Goal: Transaction & Acquisition: Purchase product/service

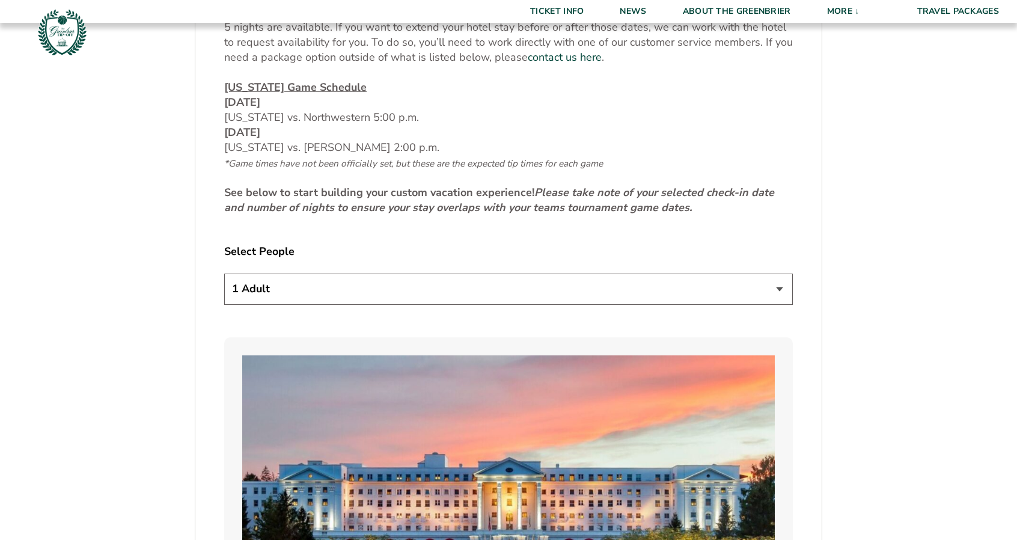
scroll to position [592, 0]
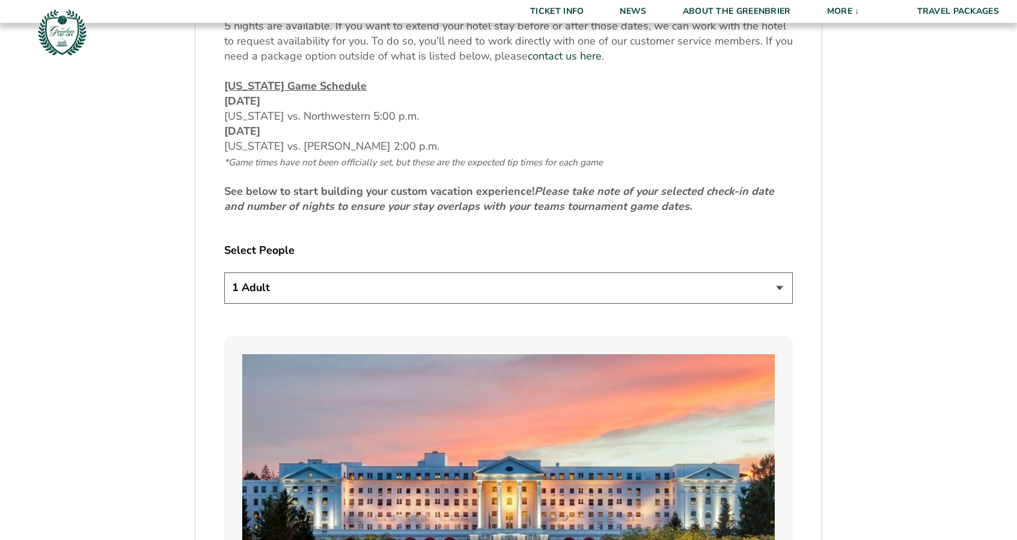
click at [531, 277] on select "1 Adult 2 Adults 3 Adults 4 Adults 2 Adults + 1 Child 2 Adults + 2 Children 2 A…" at bounding box center [508, 287] width 569 height 31
select select "2 Adults + 3 Children"
click at [224, 272] on select "1 Adult 2 Adults 3 Adults 4 Adults 2 Adults + 1 Child 2 Adults + 2 Children 2 A…" at bounding box center [508, 287] width 569 height 31
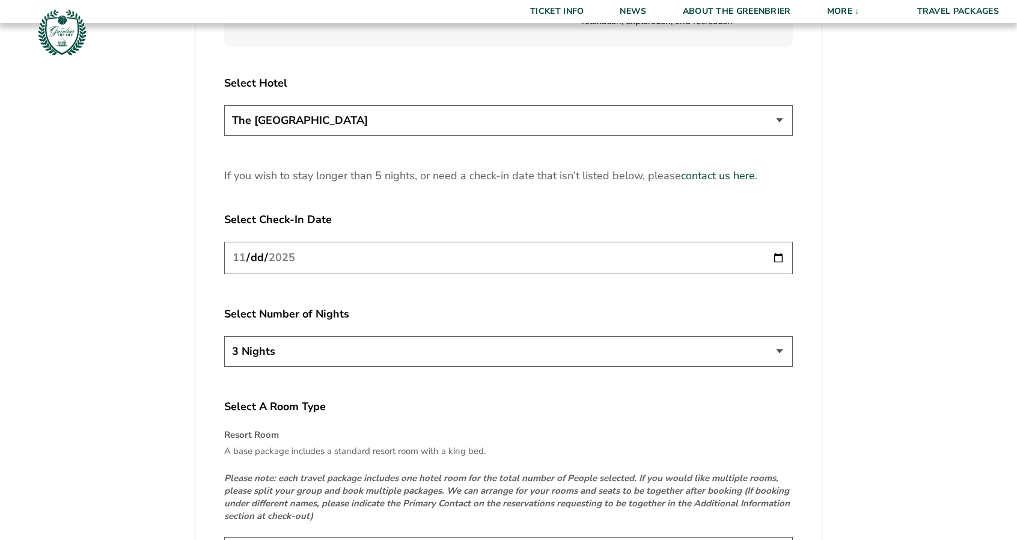
scroll to position [1534, 0]
click at [537, 356] on select "3 Nights 4 Nights 5 Nights" at bounding box center [508, 350] width 569 height 31
select select "4 Nights"
click at [224, 335] on select "3 Nights 4 Nights 5 Nights" at bounding box center [508, 350] width 569 height 31
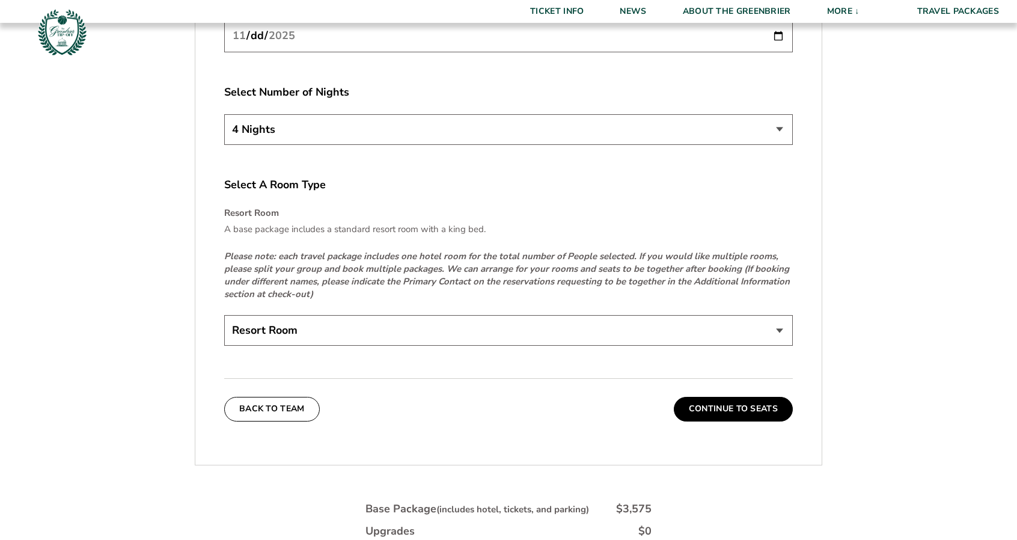
scroll to position [1756, 0]
click at [678, 331] on select "Resort Room" at bounding box center [508, 329] width 569 height 31
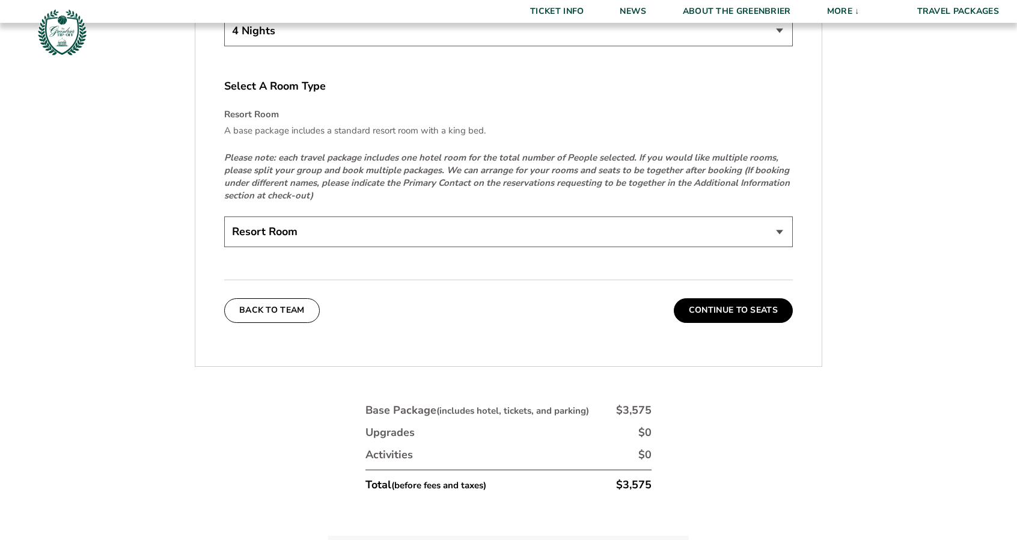
scroll to position [1856, 0]
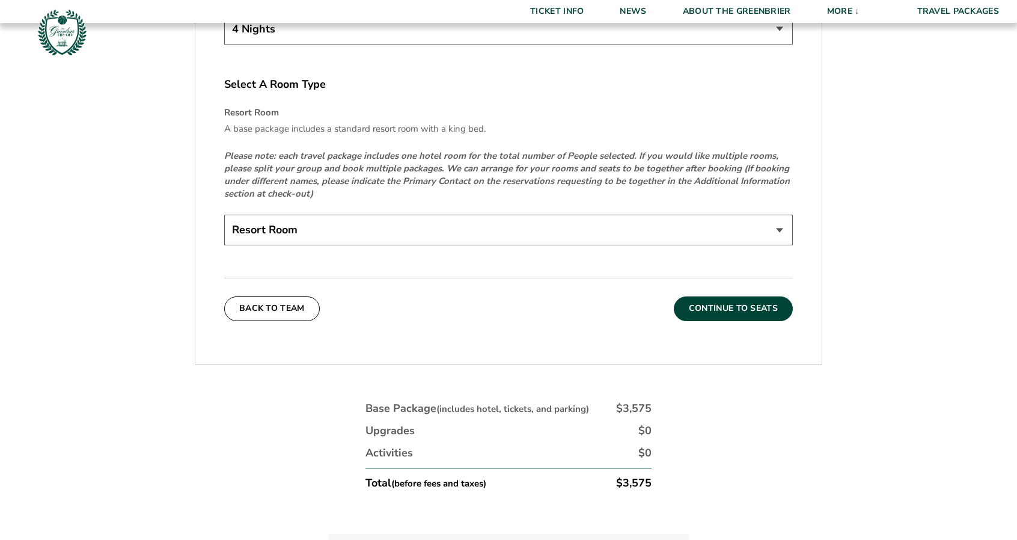
click at [748, 308] on button "Continue To Seats" at bounding box center [733, 308] width 119 height 24
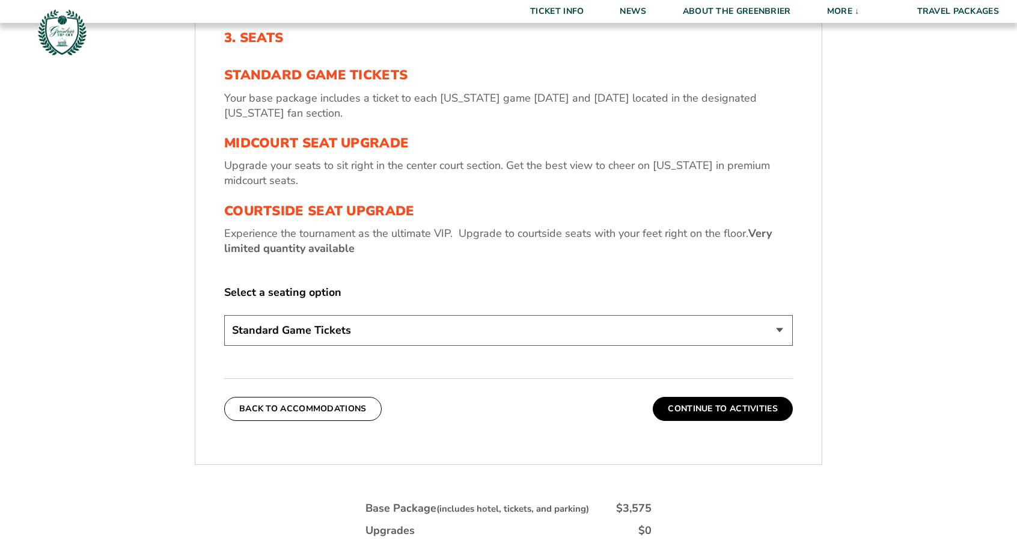
scroll to position [455, 0]
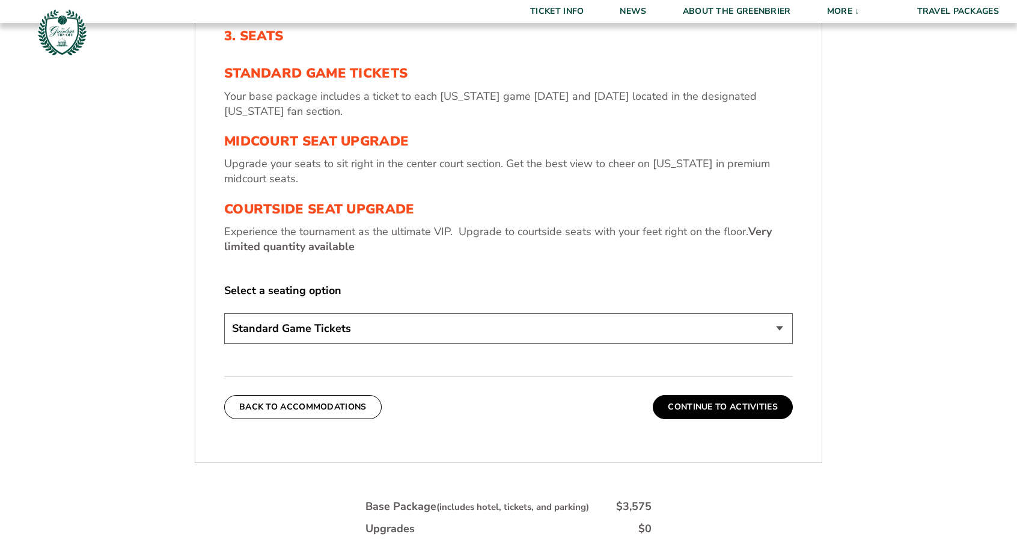
click at [715, 333] on select "Standard Game Tickets Midcourt Seat Upgrade (+$130 per person) Courtside Seat U…" at bounding box center [508, 328] width 569 height 31
select select "Midcourt Seat Upgrade"
click at [224, 313] on select "Standard Game Tickets Midcourt Seat Upgrade (+$130 per person) Courtside Seat U…" at bounding box center [508, 328] width 569 height 31
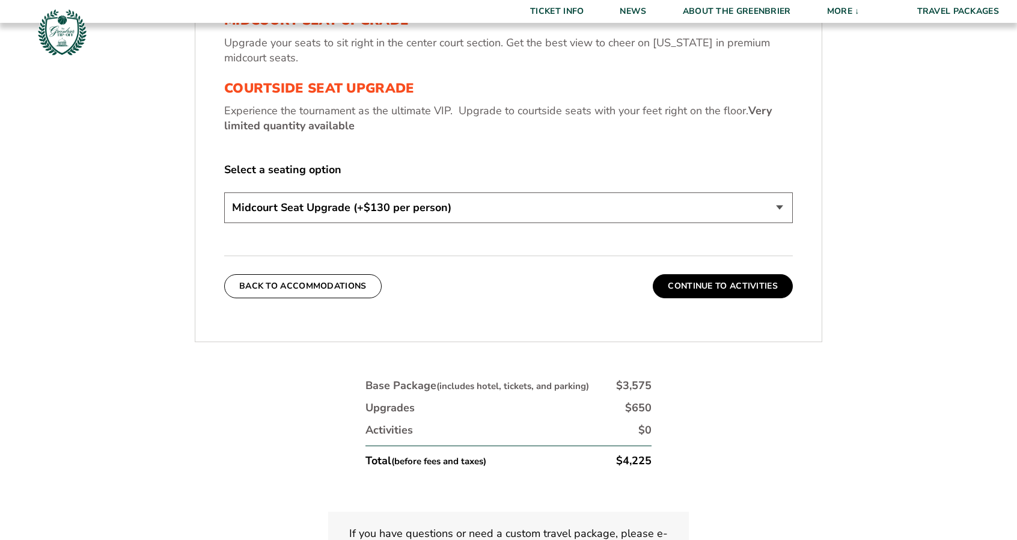
scroll to position [577, 0]
click at [720, 292] on button "Continue To Activities" at bounding box center [723, 286] width 140 height 24
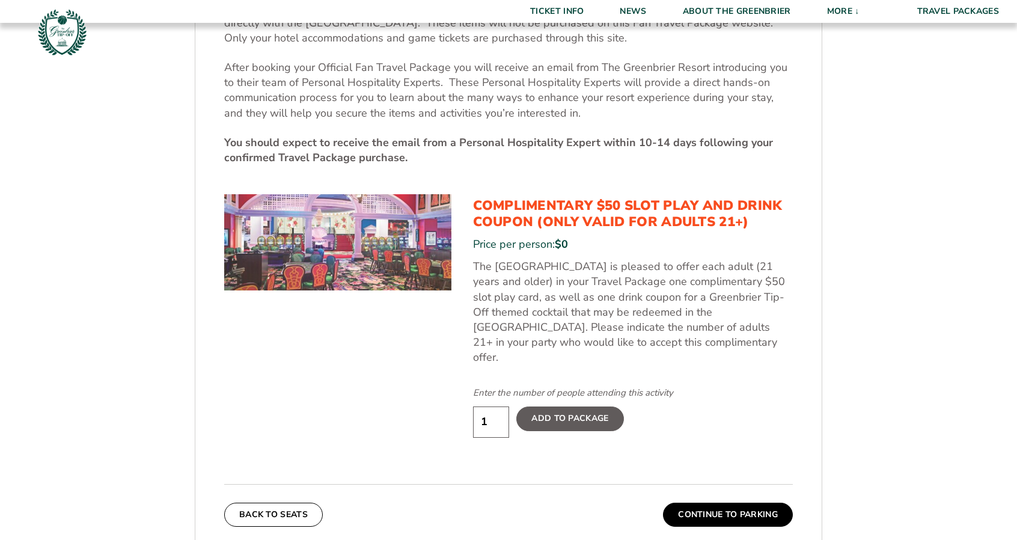
scroll to position [552, 0]
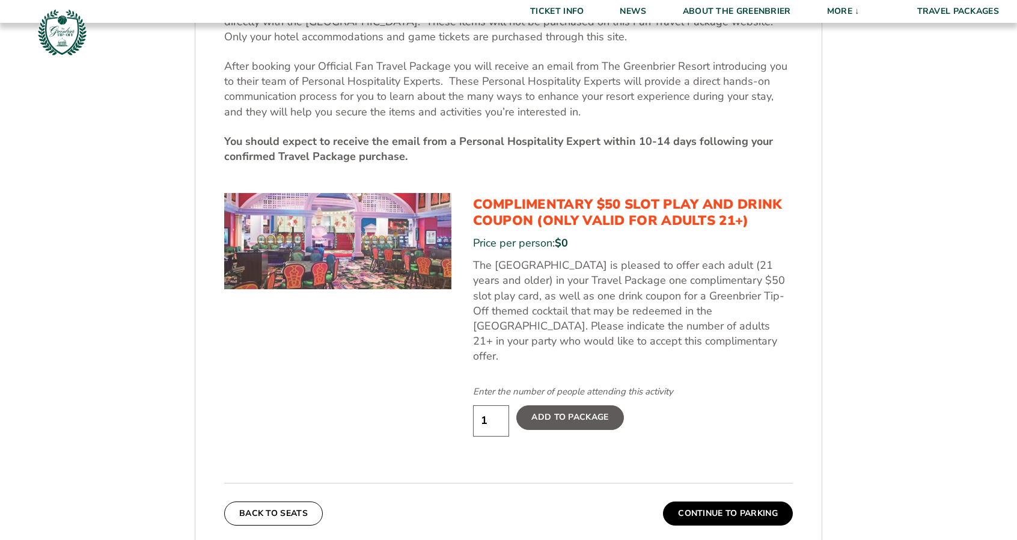
click at [573, 405] on label "Add To Package" at bounding box center [569, 417] width 107 height 24
click at [0, 0] on input "Add To Package" at bounding box center [0, 0] width 0 height 0
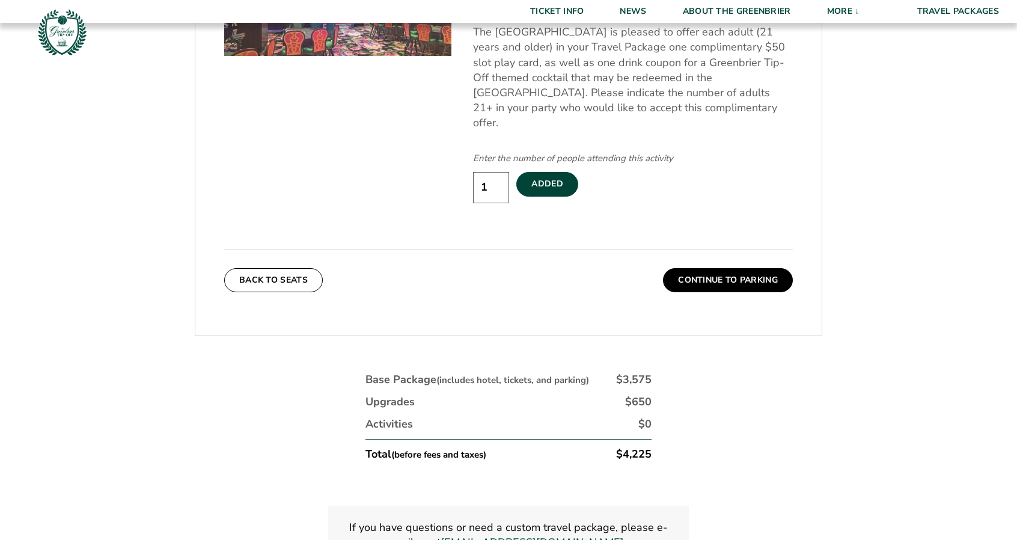
scroll to position [783, 0]
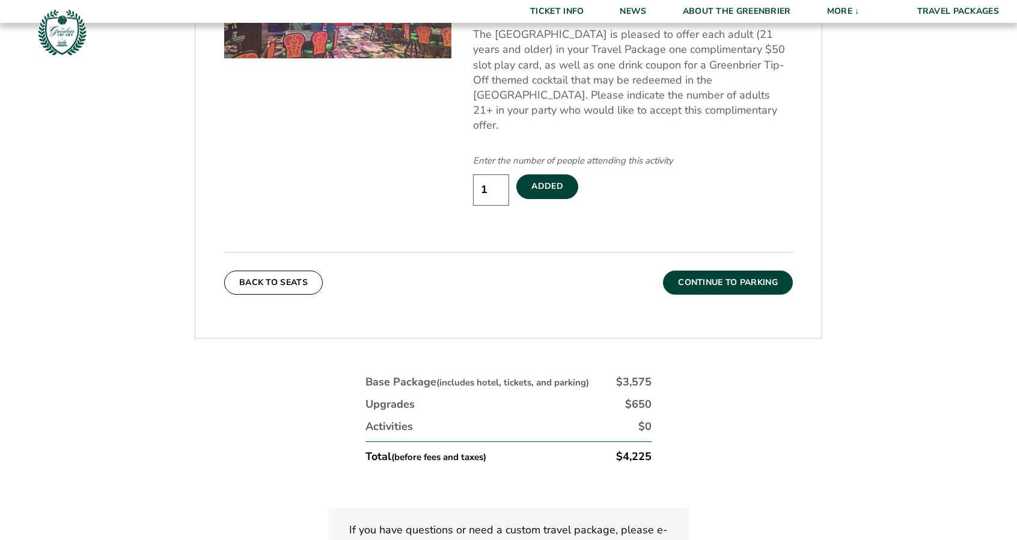
click at [729, 271] on button "Continue To Parking" at bounding box center [728, 283] width 130 height 24
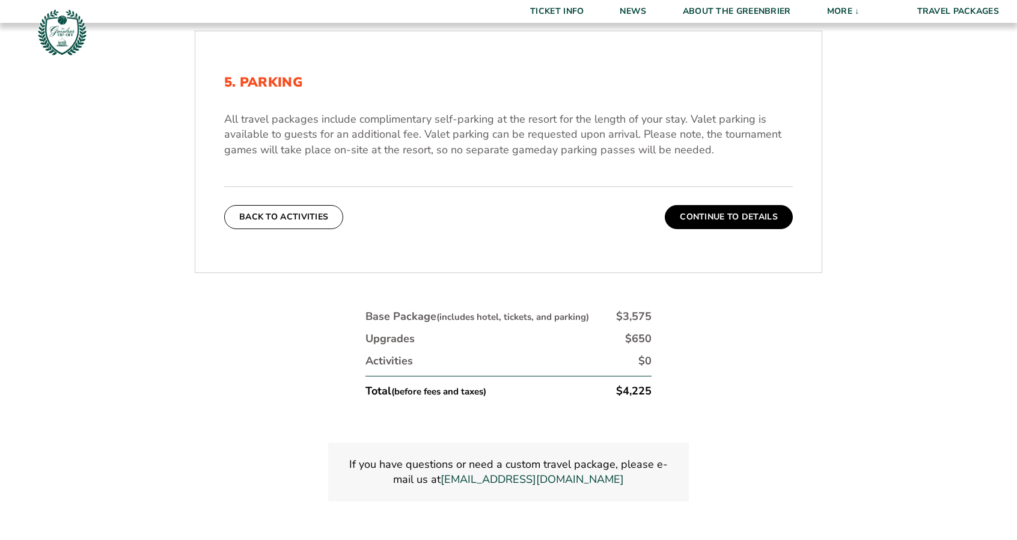
scroll to position [408, 0]
click at [697, 217] on button "Continue To Details" at bounding box center [729, 218] width 128 height 24
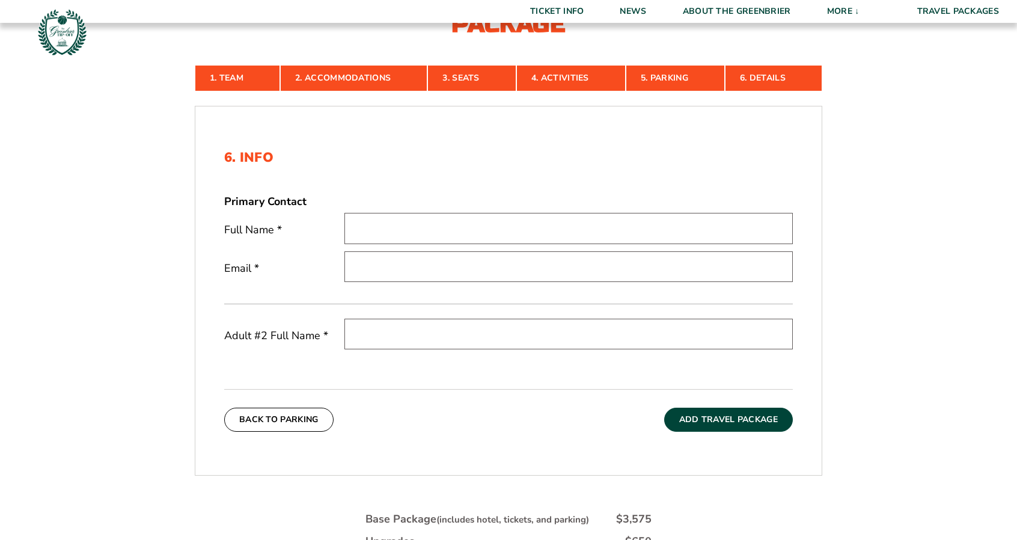
scroll to position [332, 0]
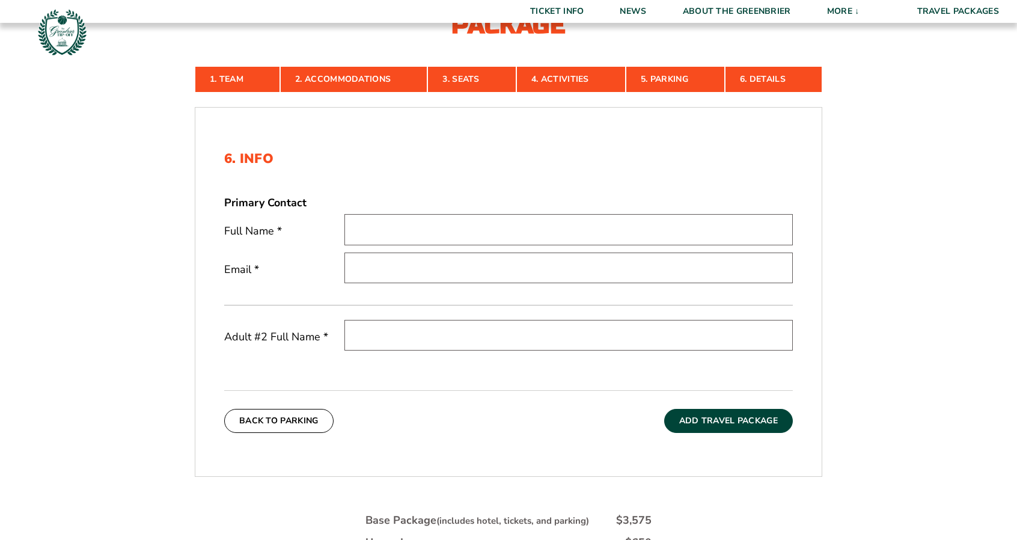
click at [452, 226] on input "text" at bounding box center [568, 229] width 448 height 31
type input "[PERSON_NAME]"
type input "[EMAIL_ADDRESS][DOMAIN_NAME]"
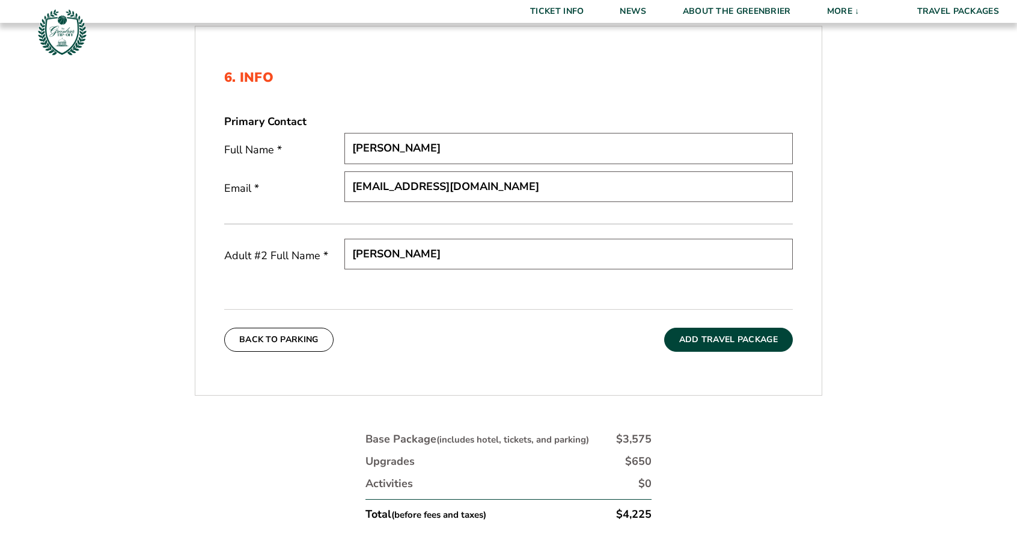
scroll to position [416, 0]
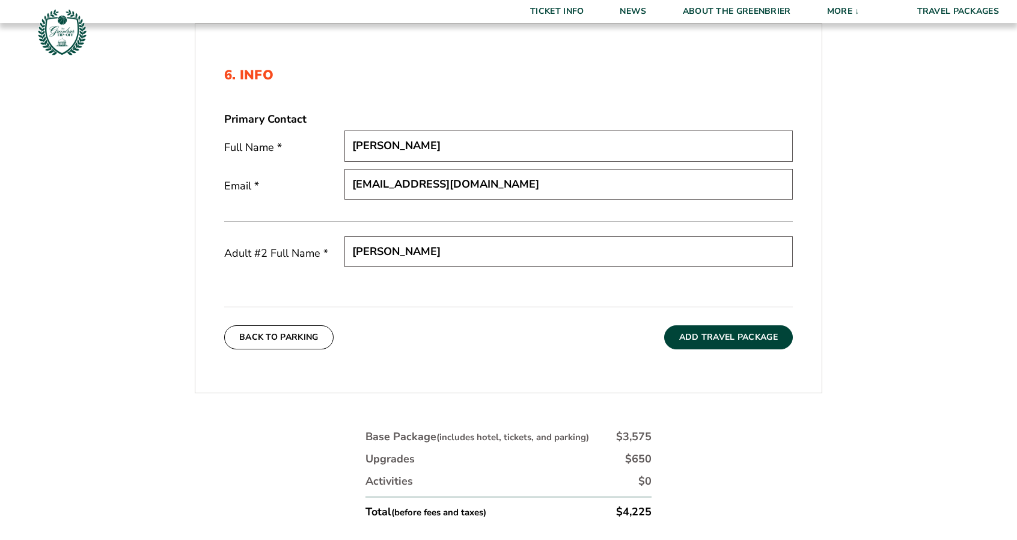
type input "[PERSON_NAME]"
click at [708, 333] on button "Add Travel Package" at bounding box center [728, 337] width 129 height 24
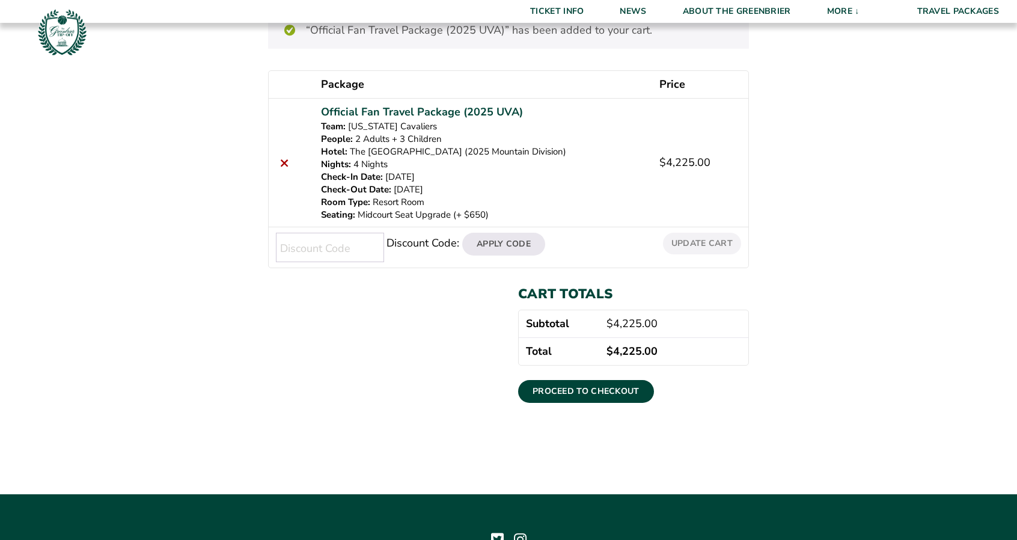
scroll to position [176, 0]
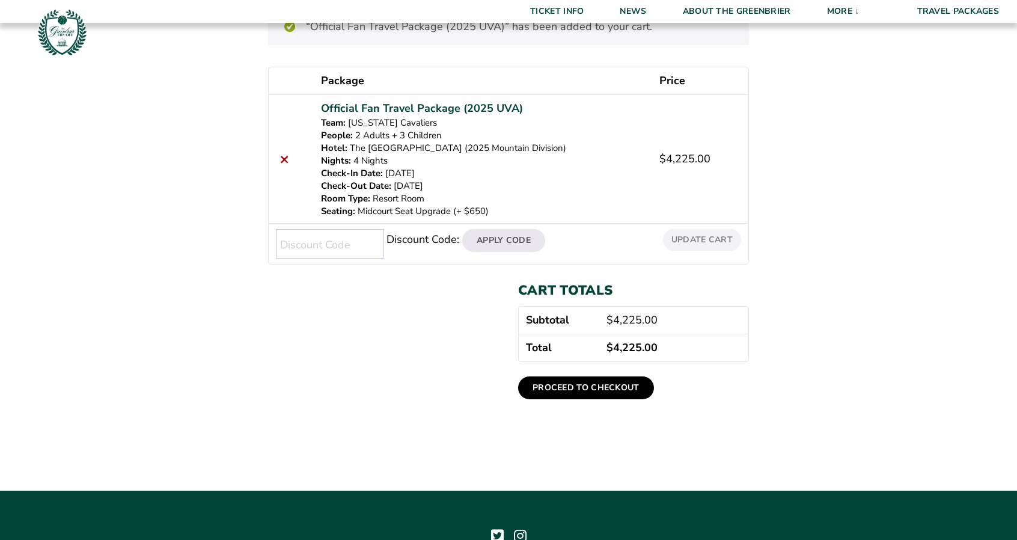
click at [594, 388] on link "Proceed to checkout" at bounding box center [586, 387] width 136 height 23
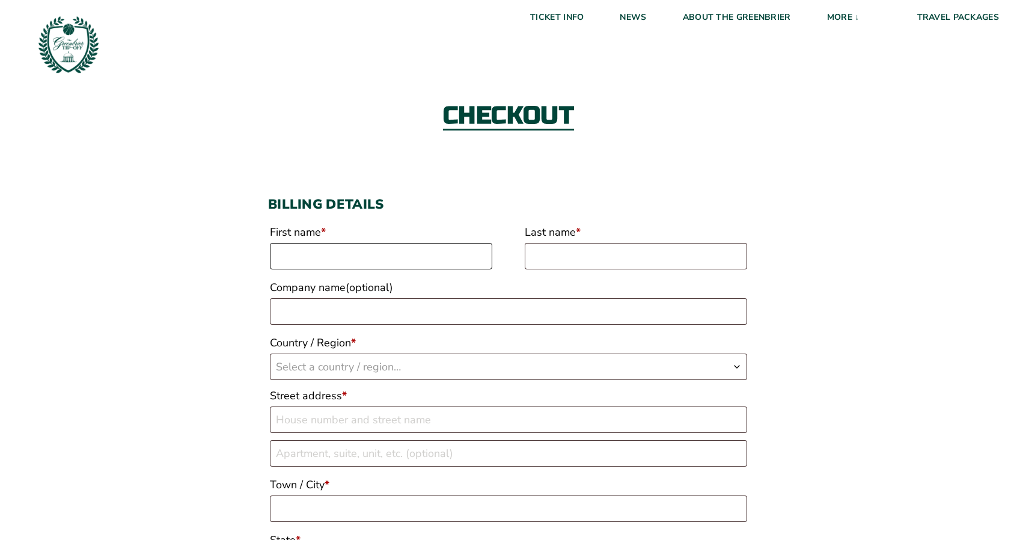
click at [359, 261] on input "First name *" at bounding box center [381, 256] width 222 height 26
type input "[PERSON_NAME]"
type input "Croker"
select select "US"
type input "[STREET_ADDRESS]"
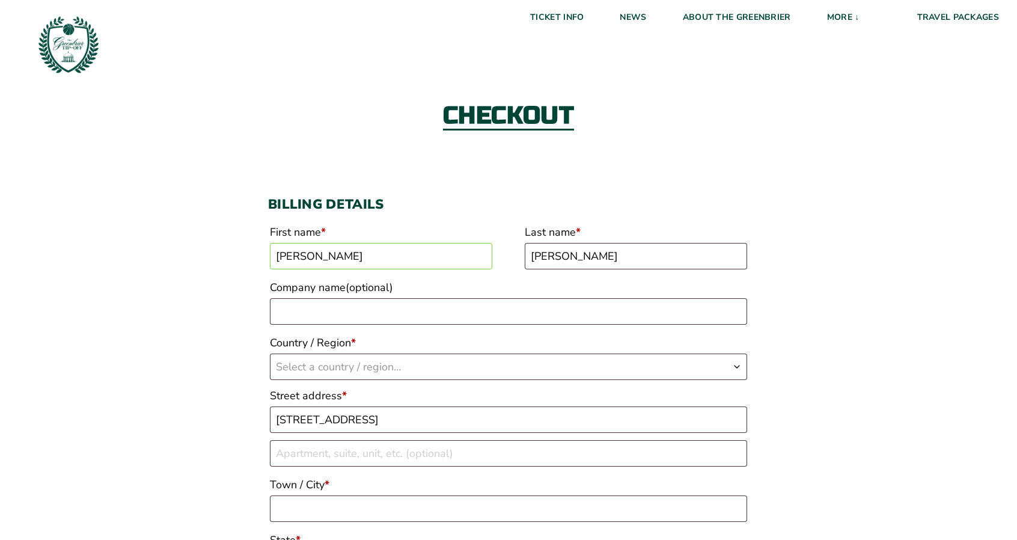
type input "HILTON HEAD ISLAND"
type input "29926"
type input "17039665611"
type input "[EMAIL_ADDRESS][DOMAIN_NAME]"
select select "US"
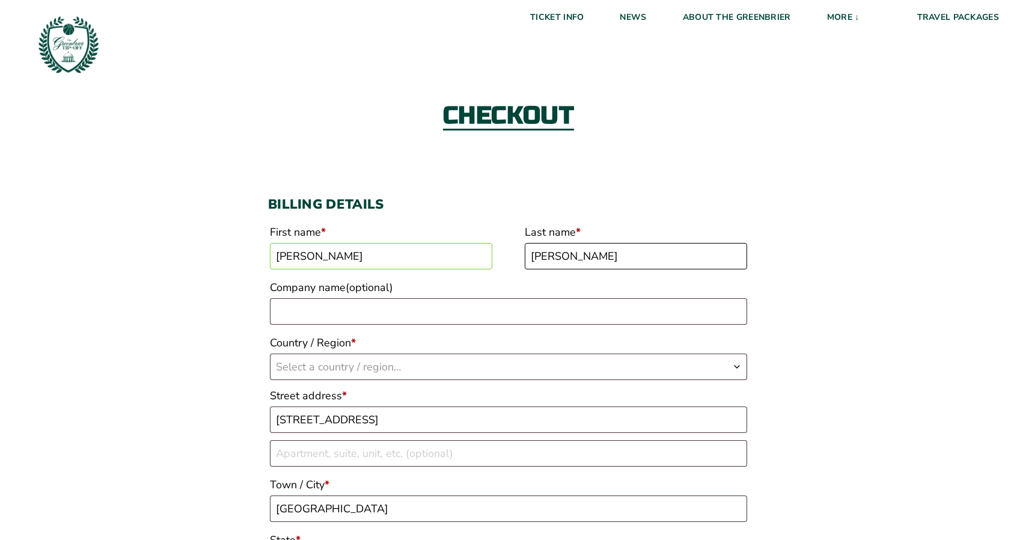
select select "SC"
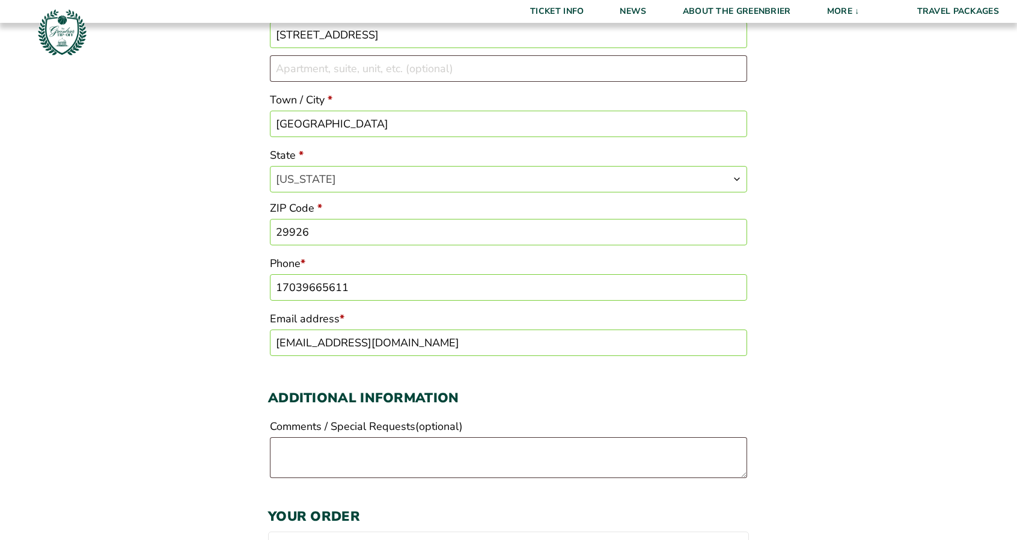
scroll to position [390, 0]
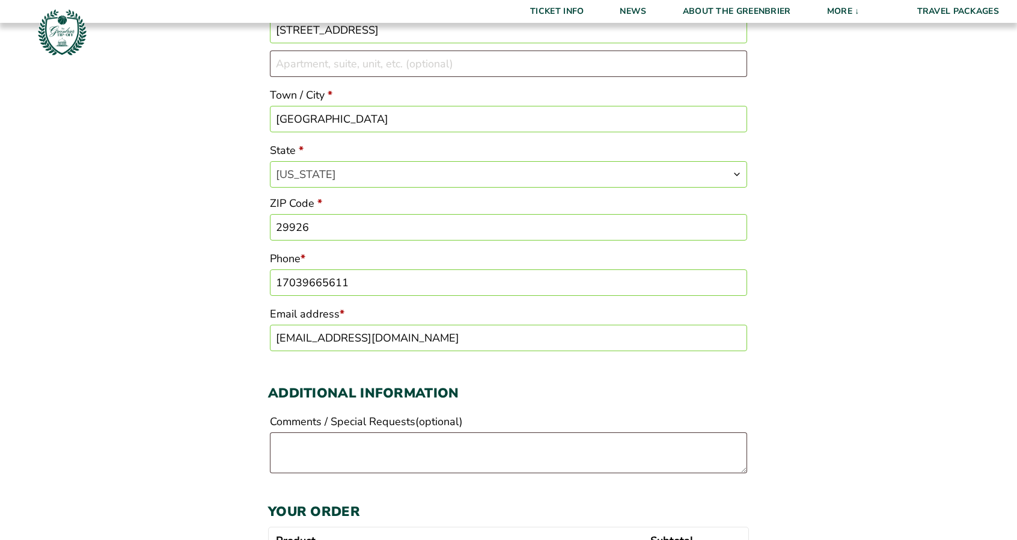
click at [283, 281] on input "17039665611" at bounding box center [508, 282] width 477 height 26
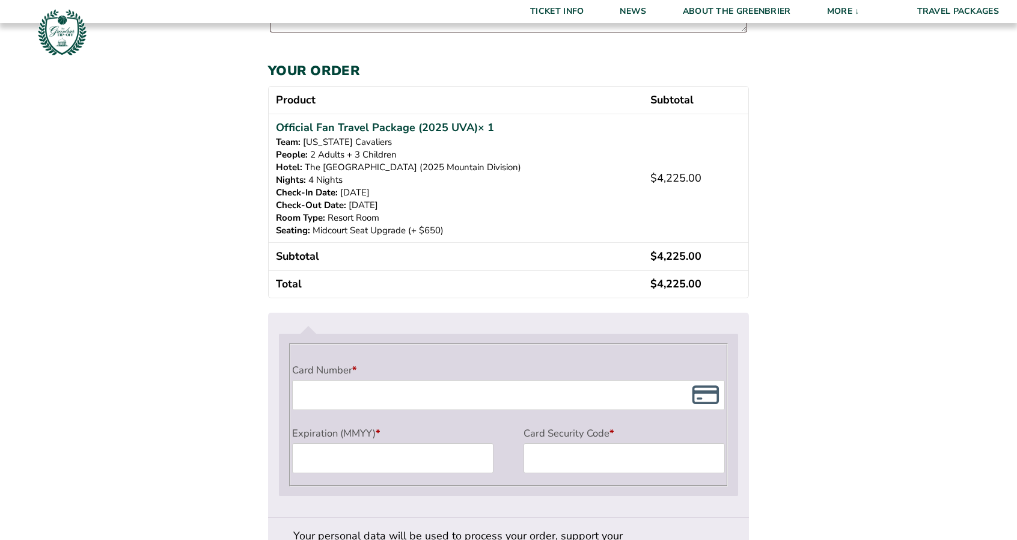
scroll to position [831, 0]
type input "7039665611"
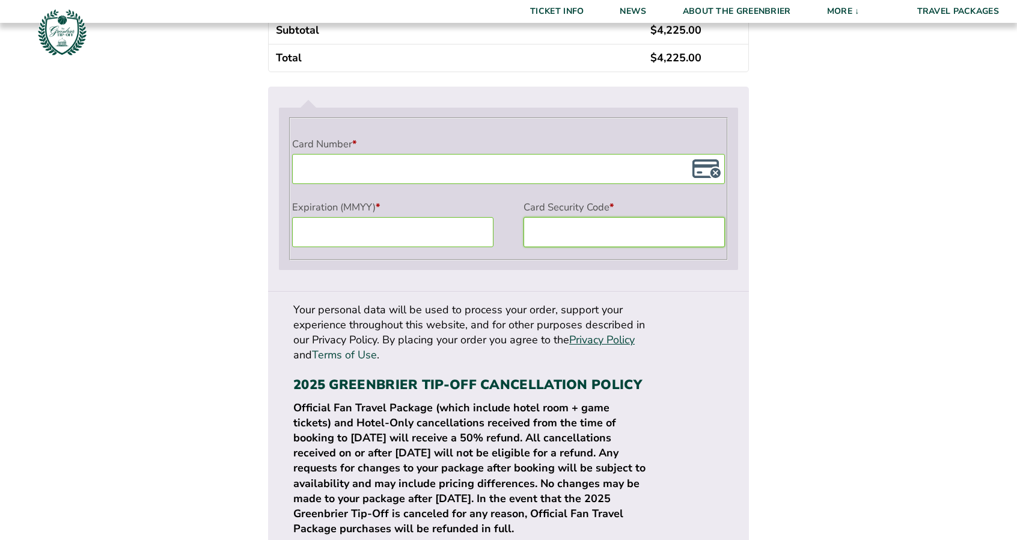
scroll to position [1060, 0]
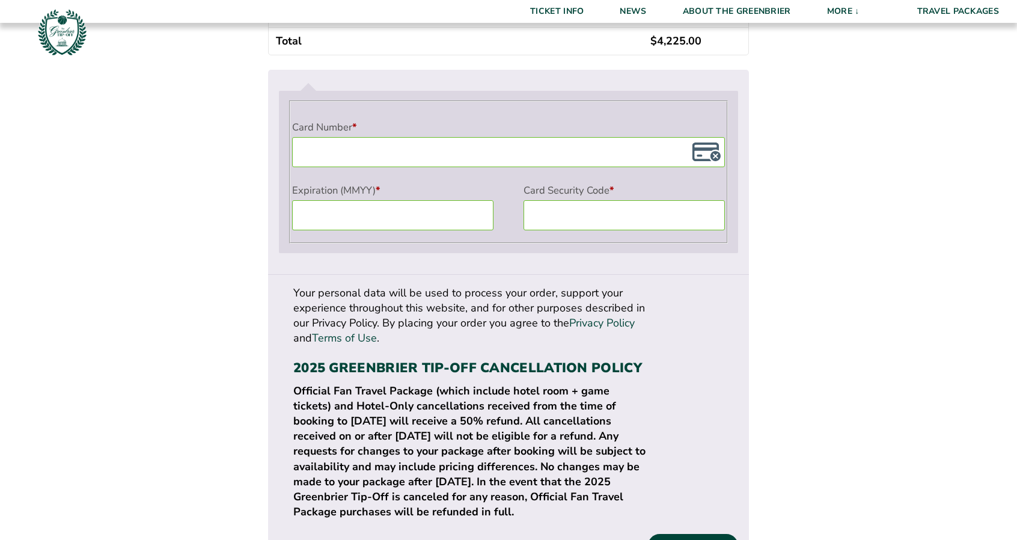
scroll to position [1074, 0]
click at [700, 533] on button "Place order" at bounding box center [693, 544] width 90 height 23
